Goal: Task Accomplishment & Management: Manage account settings

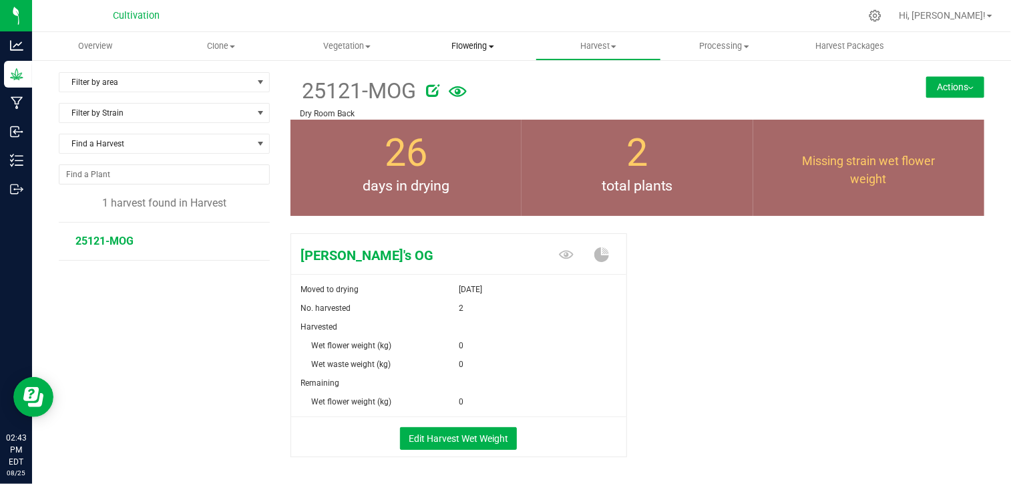
click at [489, 51] on span "Flowering" at bounding box center [472, 46] width 124 height 12
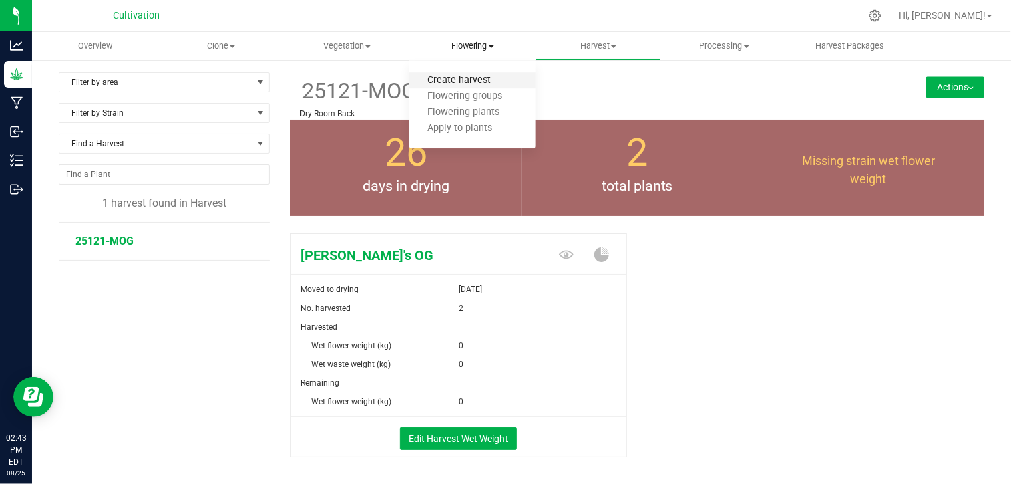
click at [466, 77] on span "Create harvest" at bounding box center [460, 80] width 100 height 11
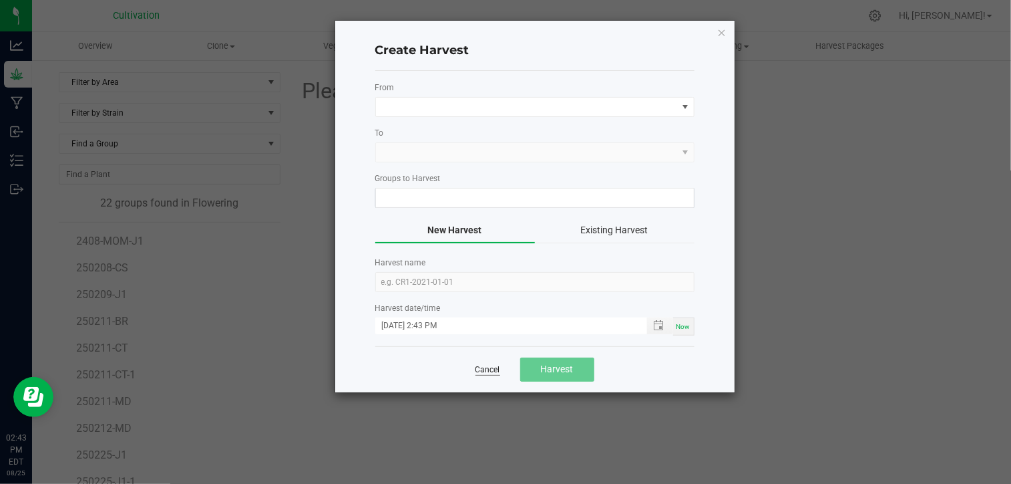
click at [484, 364] on link "Cancel" at bounding box center [488, 369] width 25 height 11
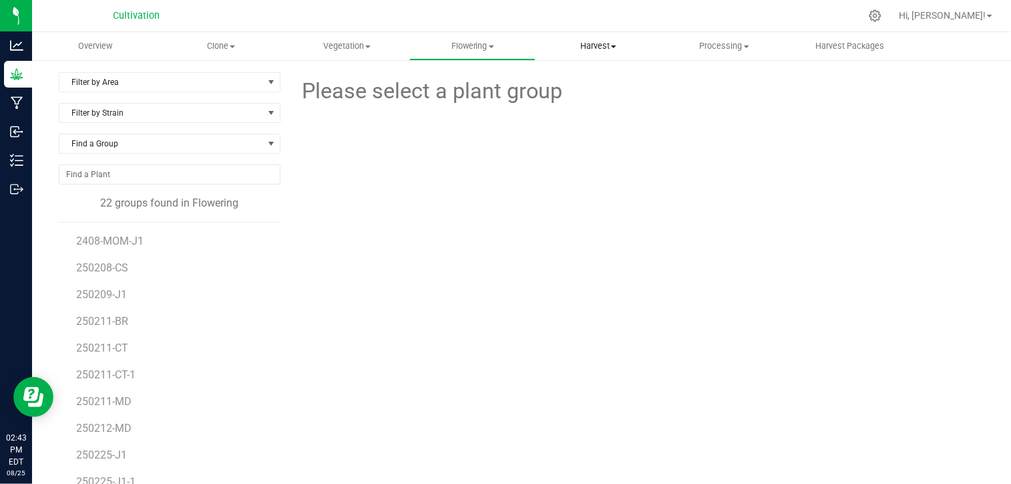
click at [594, 42] on span "Harvest" at bounding box center [598, 46] width 124 height 12
click at [564, 84] on span "Harvests" at bounding box center [573, 80] width 74 height 11
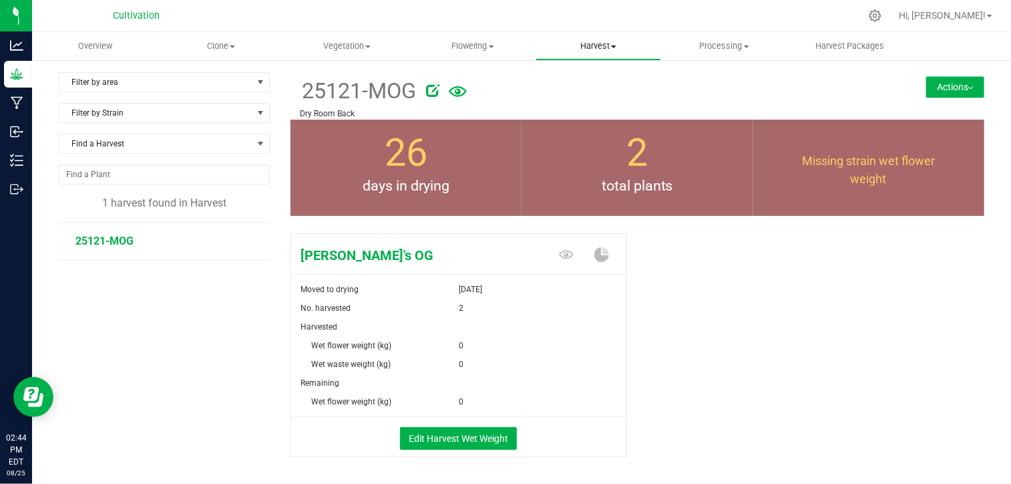
click at [597, 53] on uib-tab-heading "Harvest Harvests Harvested plants" at bounding box center [598, 46] width 124 height 27
click at [597, 98] on span "Harvested plants" at bounding box center [591, 96] width 110 height 11
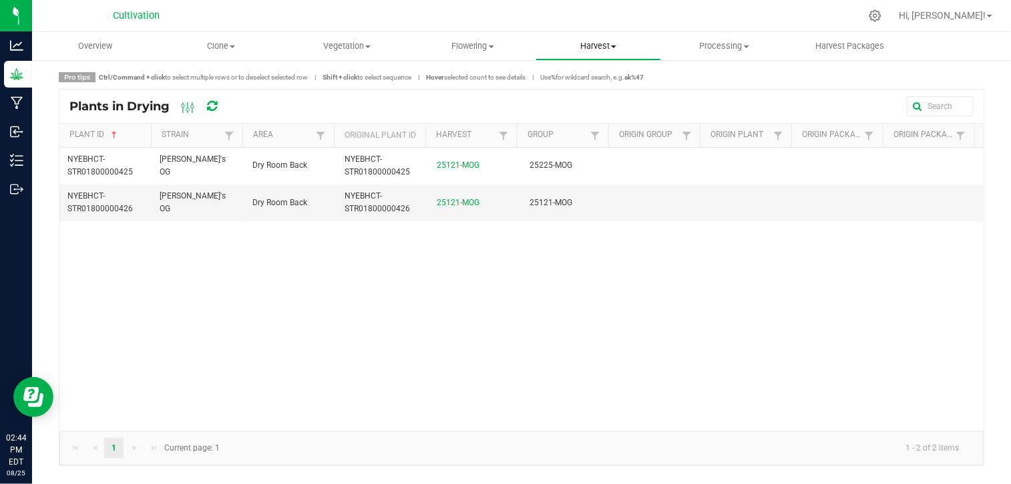
click at [607, 42] on span "Harvest" at bounding box center [598, 46] width 124 height 12
click at [573, 86] on span "Harvests" at bounding box center [573, 80] width 74 height 11
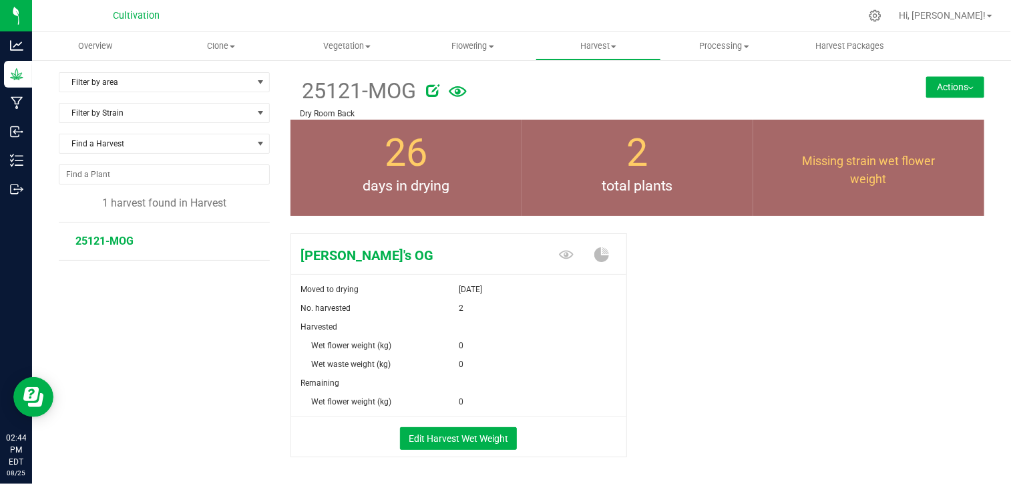
click at [946, 89] on button "Actions" at bounding box center [956, 86] width 58 height 21
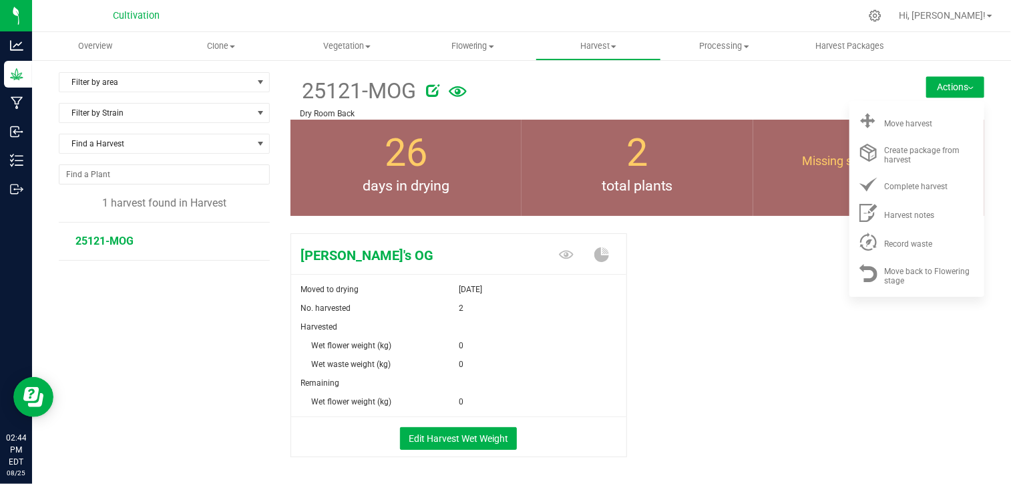
click at [752, 104] on form at bounding box center [637, 91] width 442 height 33
click at [451, 443] on button "Edit Harvest Wet Weight" at bounding box center [458, 438] width 117 height 23
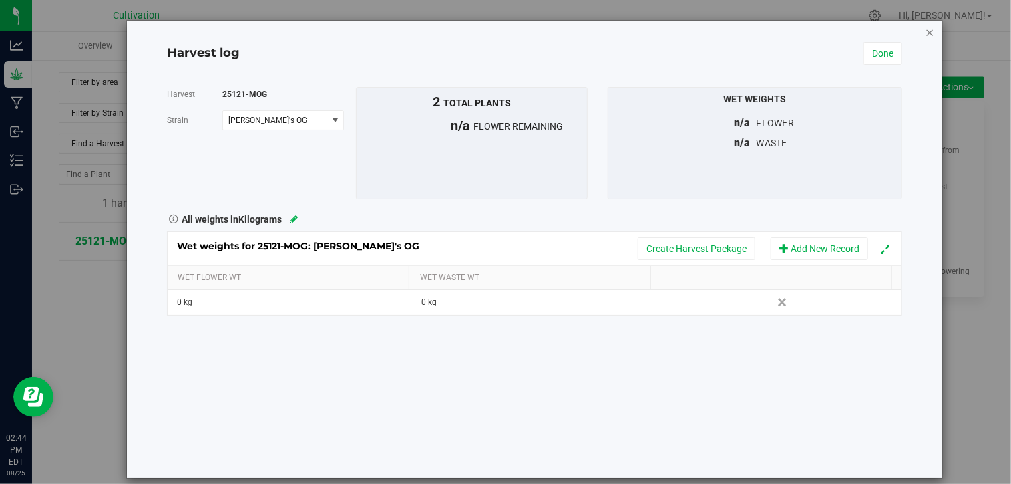
click at [926, 29] on icon "button" at bounding box center [930, 32] width 9 height 16
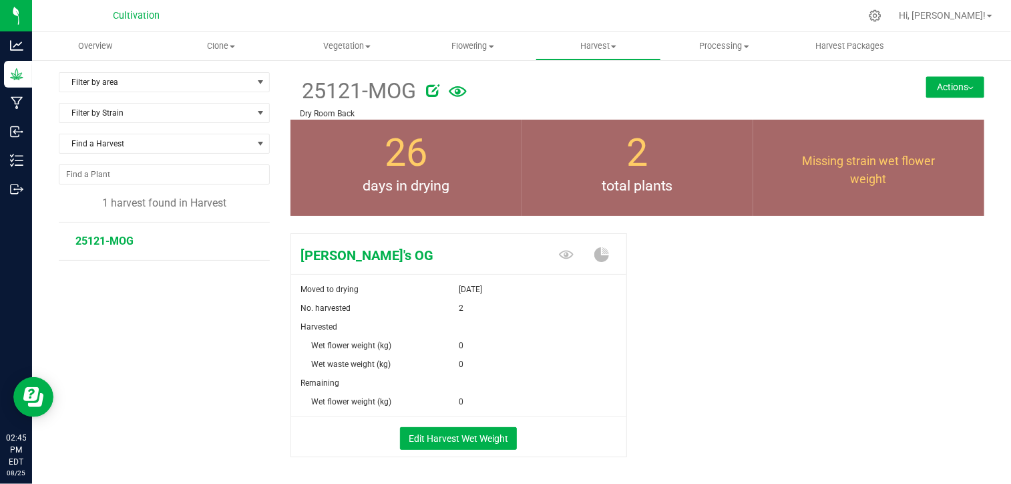
click at [953, 83] on button "Actions" at bounding box center [956, 86] width 58 height 21
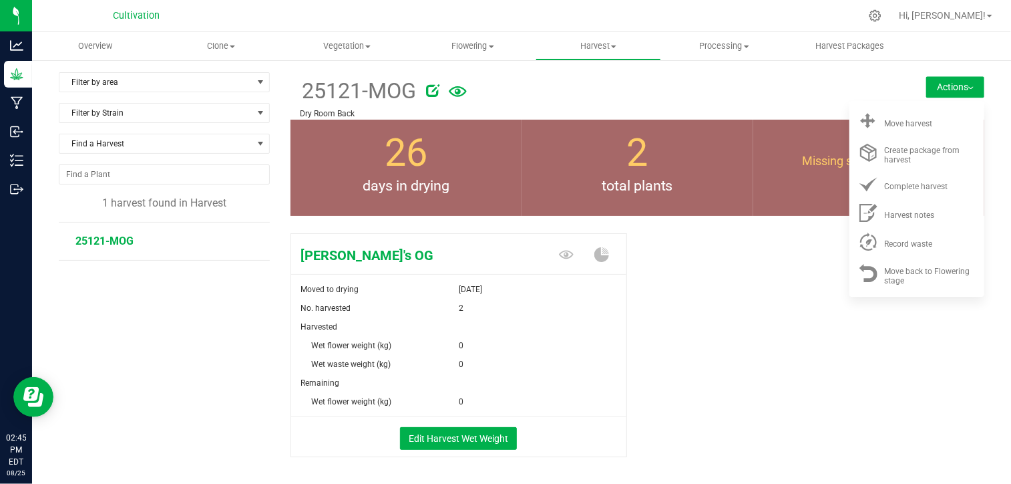
click at [777, 112] on p "Dry Room Back" at bounding box center [580, 114] width 559 height 12
click at [454, 436] on button "Edit Harvest Wet Weight" at bounding box center [458, 438] width 117 height 23
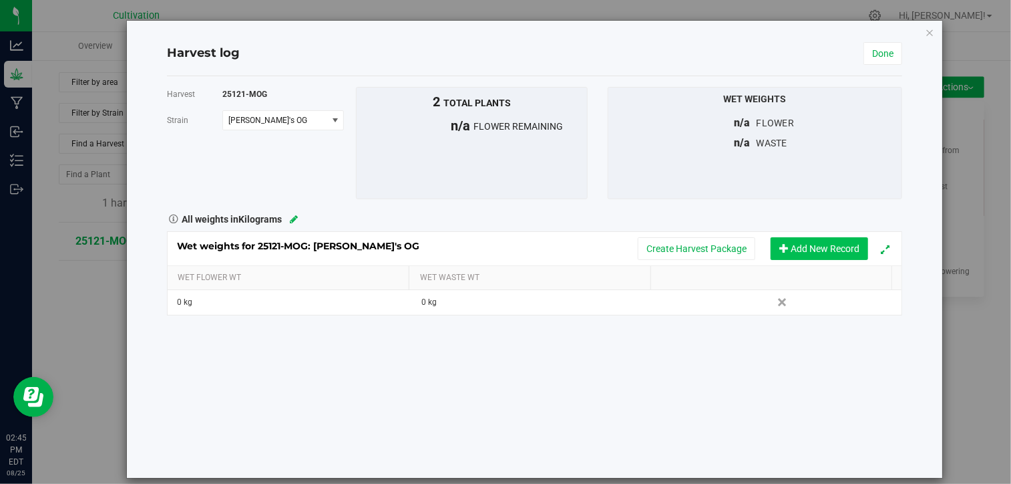
click at [794, 252] on button "Add New Record" at bounding box center [820, 248] width 98 height 23
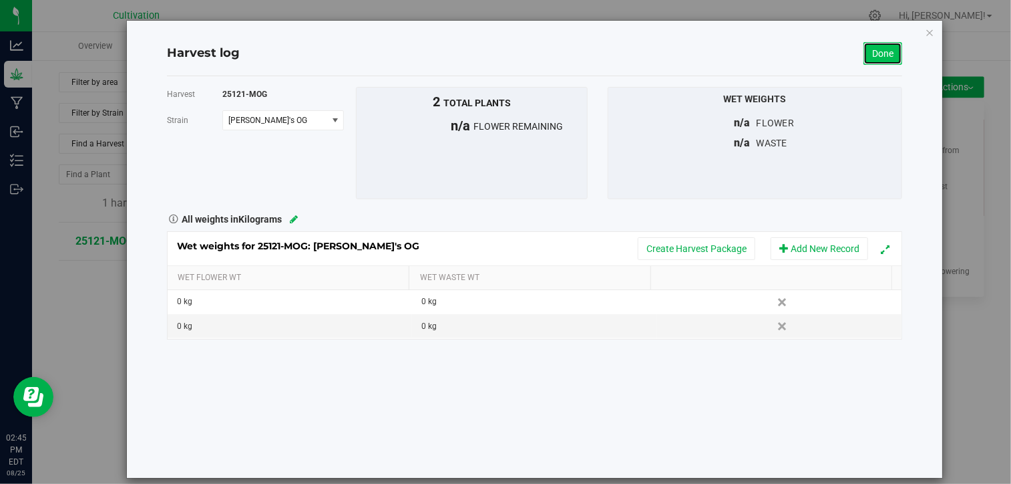
click at [871, 57] on link "Done" at bounding box center [883, 53] width 39 height 23
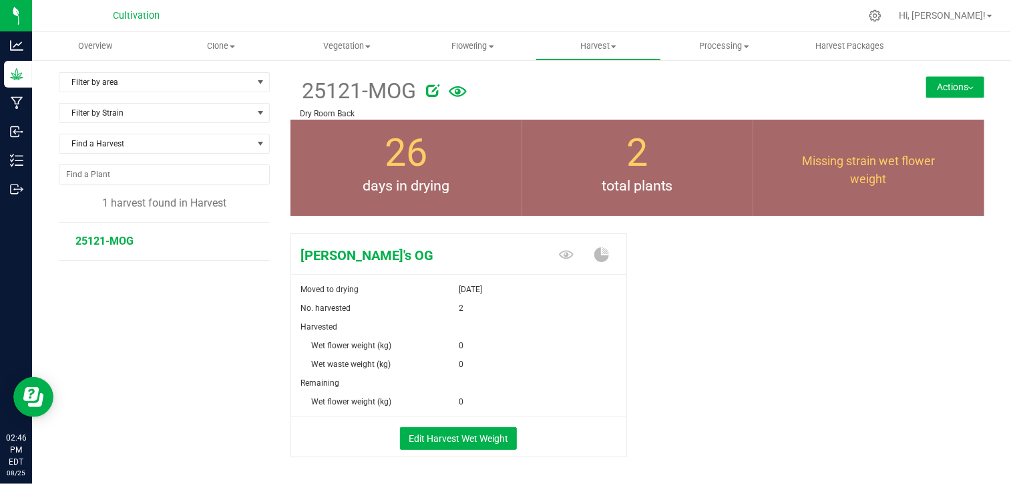
click at [939, 79] on button "Actions" at bounding box center [956, 86] width 58 height 21
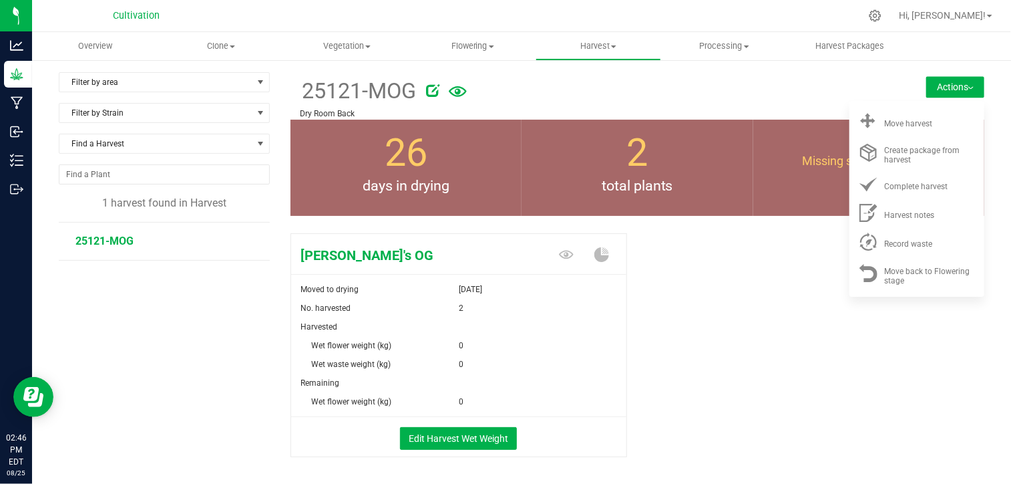
click at [729, 260] on div "[PERSON_NAME]'s OG Moved to drying [DATE] No. harvested 2 Harvested Wet flower …" at bounding box center [638, 359] width 695 height 263
click at [711, 279] on div "[PERSON_NAME]'s OG Moved to drying [DATE] No. harvested 2 Harvested Wet flower …" at bounding box center [638, 359] width 695 height 263
click at [760, 260] on div "[PERSON_NAME]'s OG Moved to drying [DATE] No. harvested 2 Harvested Wet flower …" at bounding box center [638, 359] width 695 height 263
click at [741, 256] on div "[PERSON_NAME]'s OG Moved to drying [DATE] No. harvested 2 Harvested Wet flower …" at bounding box center [638, 359] width 695 height 263
click at [879, 93] on div "25121-MOG Dry Room Back Actions Move harvest Create package from harvest" at bounding box center [638, 95] width 695 height 47
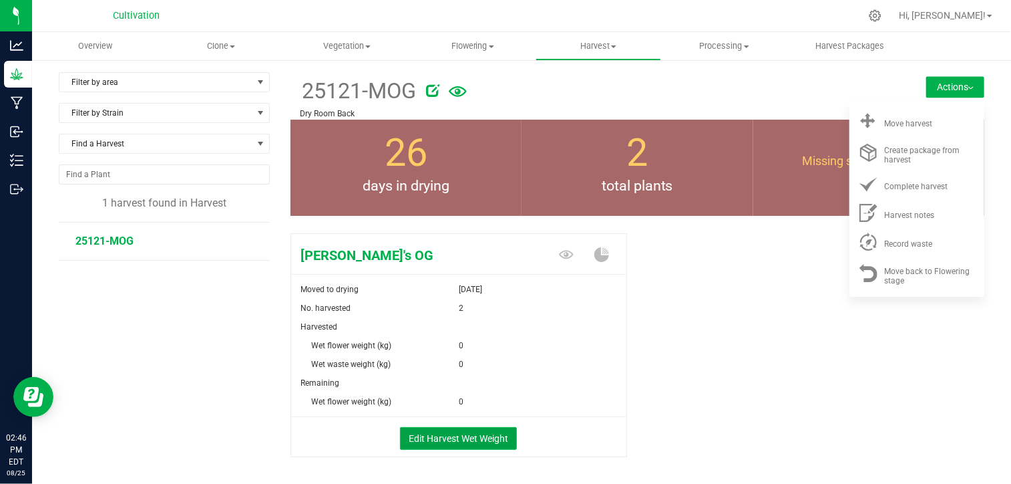
click at [489, 443] on button "Edit Harvest Wet Weight" at bounding box center [458, 438] width 117 height 23
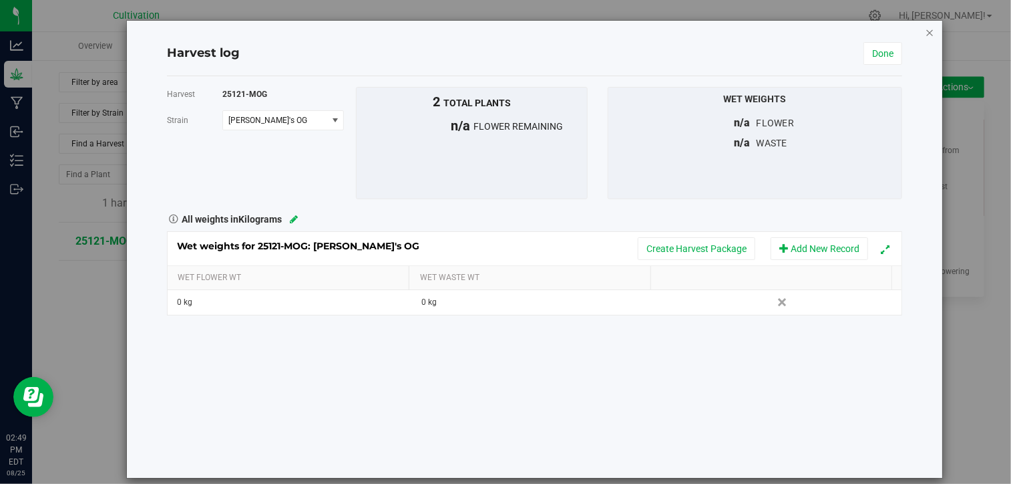
click at [926, 31] on icon "button" at bounding box center [930, 32] width 9 height 16
